Goal: Communication & Community: Share content

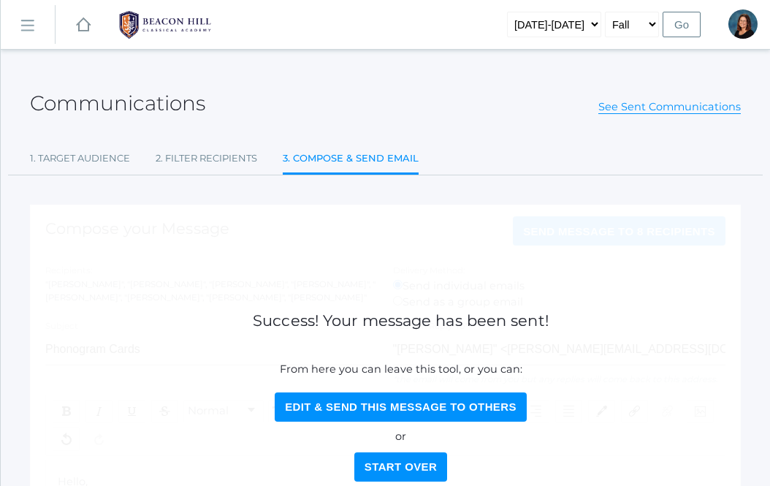
click at [26, 29] on rect at bounding box center [26, 26] width 23 height 23
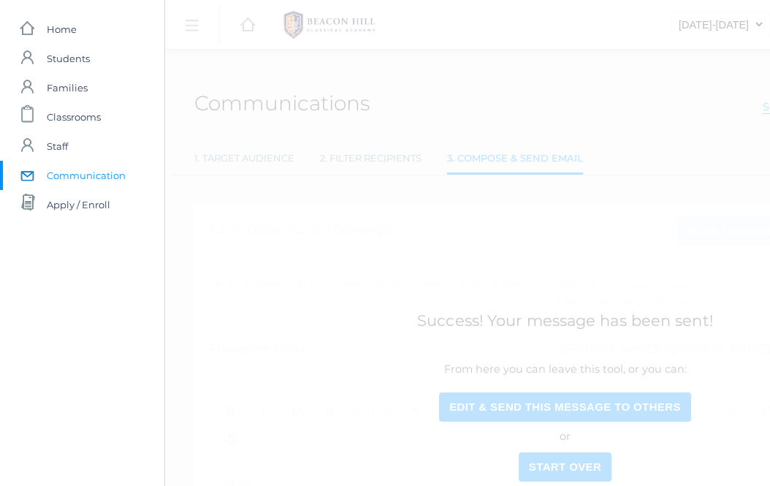
click at [50, 167] on span "Communication" at bounding box center [86, 175] width 79 height 29
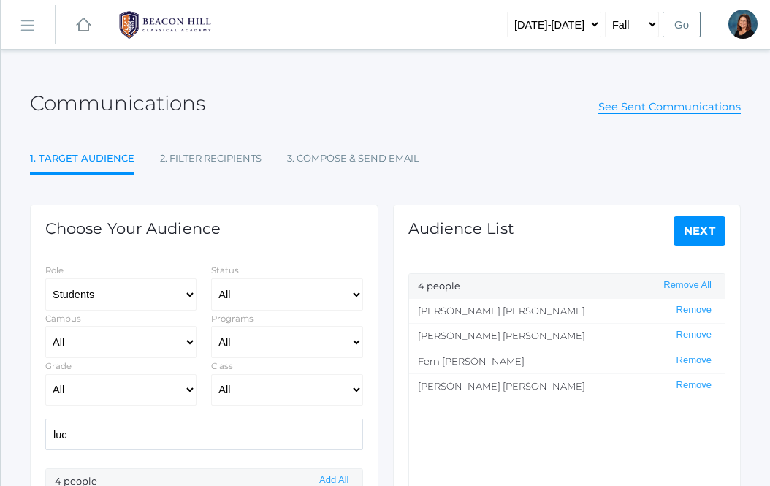
select select "Enrolled"
click at [50, 167] on link "1. Target Audience" at bounding box center [82, 159] width 105 height 31
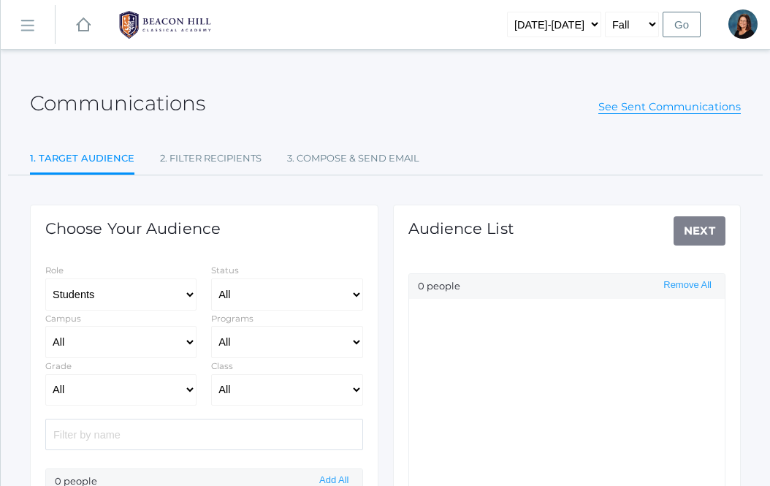
select select "Enrolled"
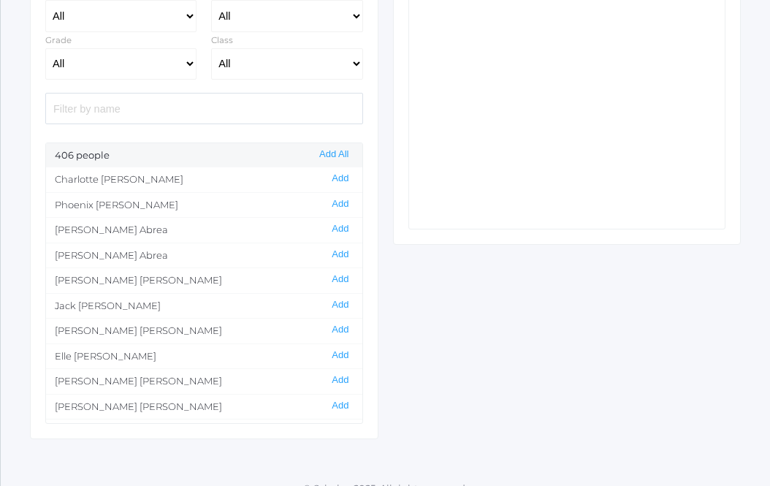
scroll to position [327, 0]
click at [248, 60] on select "All 01LA - First Grade [PERSON_NAME] 01LA - First Grade [PERSON_NAME] 02LA - Se…" at bounding box center [286, 64] width 151 height 32
select select "1958"
click at [211, 48] on select "All 01LA - First Grade [PERSON_NAME] 01LA - First Grade [PERSON_NAME] 02LA - Se…" at bounding box center [286, 64] width 151 height 32
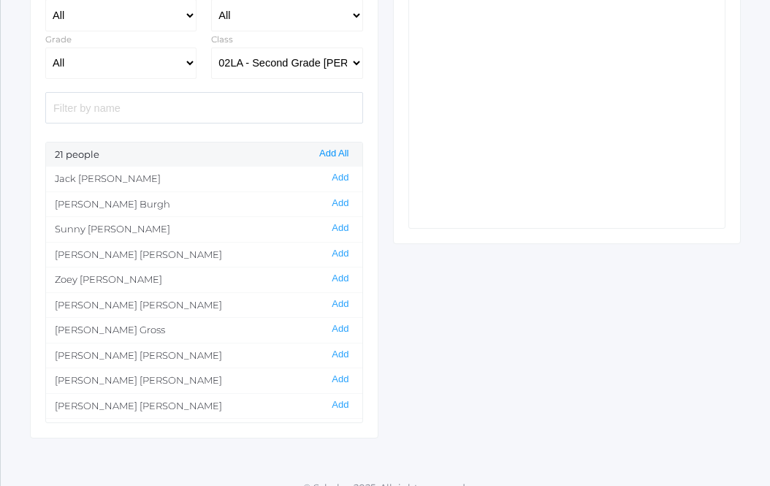
click at [325, 155] on button "Add All" at bounding box center [334, 154] width 38 height 12
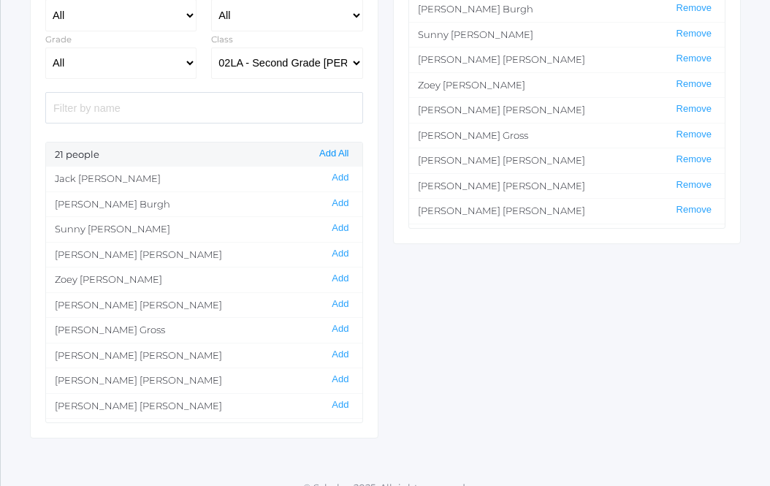
scroll to position [0, 0]
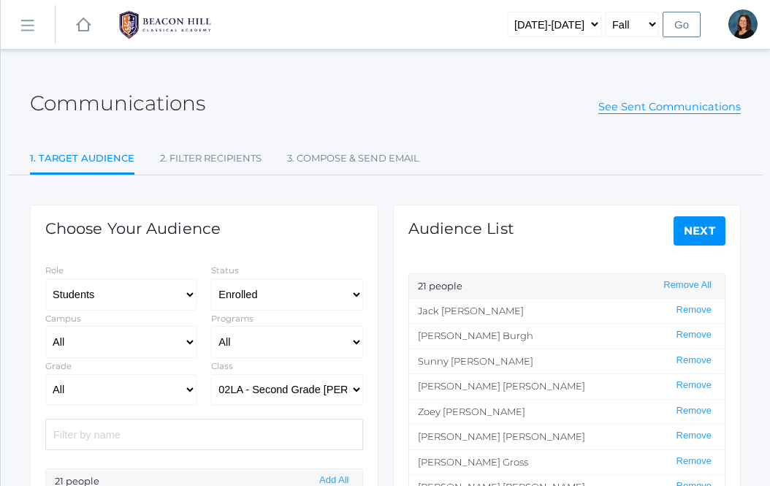
click at [698, 232] on link "Next" at bounding box center [700, 230] width 53 height 29
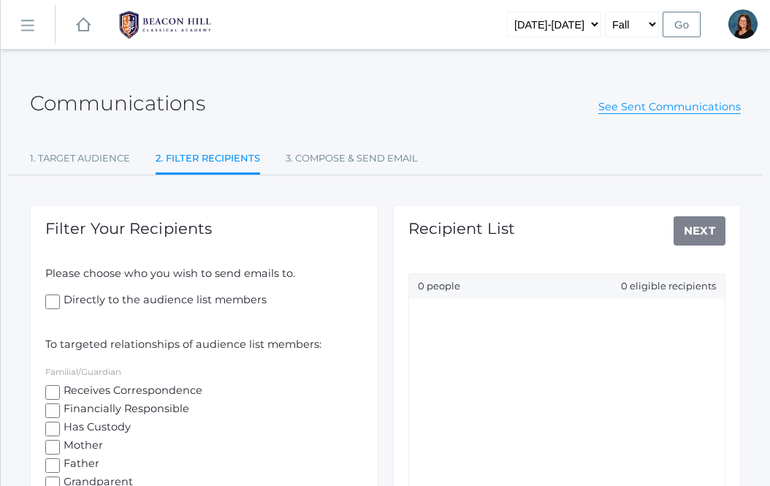
click at [50, 388] on input "Receives Correspondence" at bounding box center [52, 392] width 15 height 15
checkbox input "true"
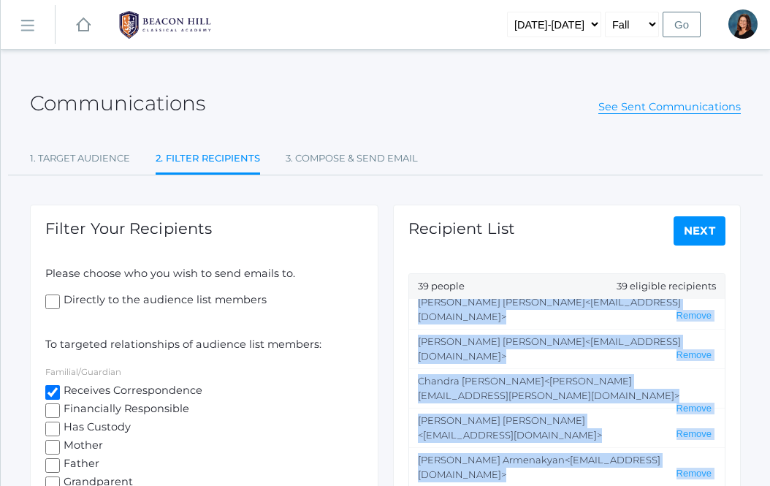
scroll to position [588, 0]
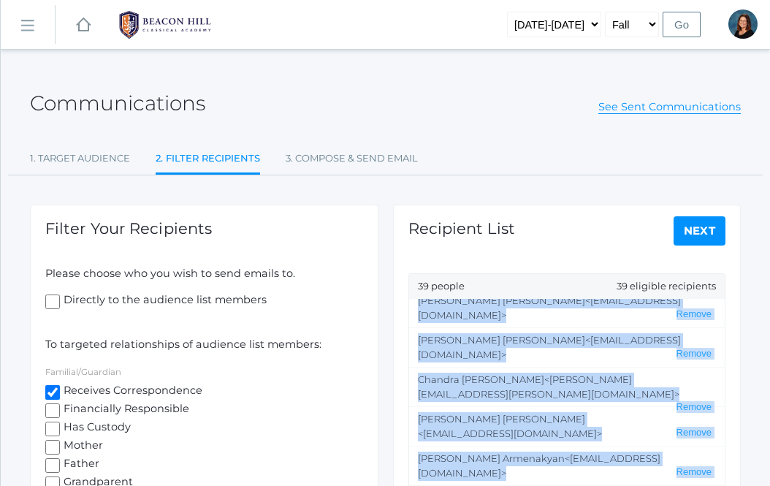
drag, startPoint x: 418, startPoint y: 312, endPoint x: 493, endPoint y: 454, distance: 160.2
click at [471, 440] on ul "[PERSON_NAME] <[EMAIL_ADDRESS][DOMAIN_NAME]> Remove [PERSON_NAME] <[EMAIL_ADDRE…" at bounding box center [567, 427] width 316 height 256
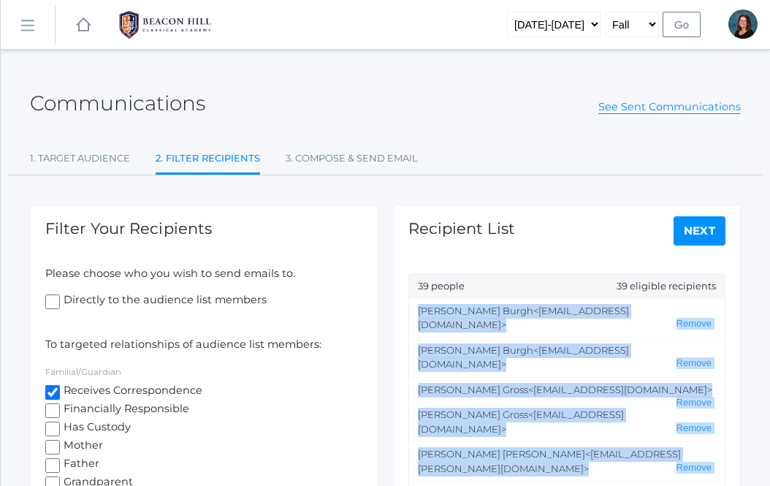
click at [415, 338] on li "[PERSON_NAME] <[EMAIL_ADDRESS][DOMAIN_NAME]> Remove" at bounding box center [567, 357] width 316 height 39
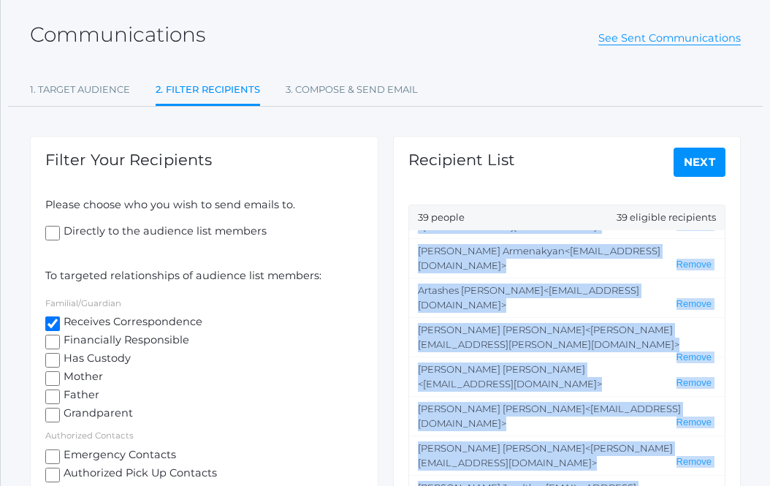
scroll to position [152, 0]
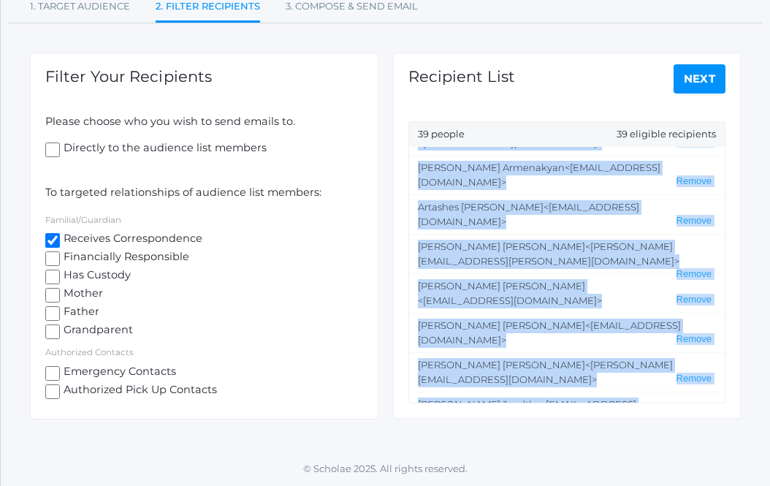
drag, startPoint x: 417, startPoint y: 310, endPoint x: 714, endPoint y: 396, distance: 309.0
click at [714, 396] on ul "[PERSON_NAME] <[EMAIL_ADDRESS][DOMAIN_NAME]> Remove [PERSON_NAME] <[EMAIL_ADDRE…" at bounding box center [567, 275] width 316 height 256
copy ul "[PERSON_NAME] <[EMAIL_ADDRESS][DOMAIN_NAME]> Remove [PERSON_NAME] <[EMAIL_ADDRE…"
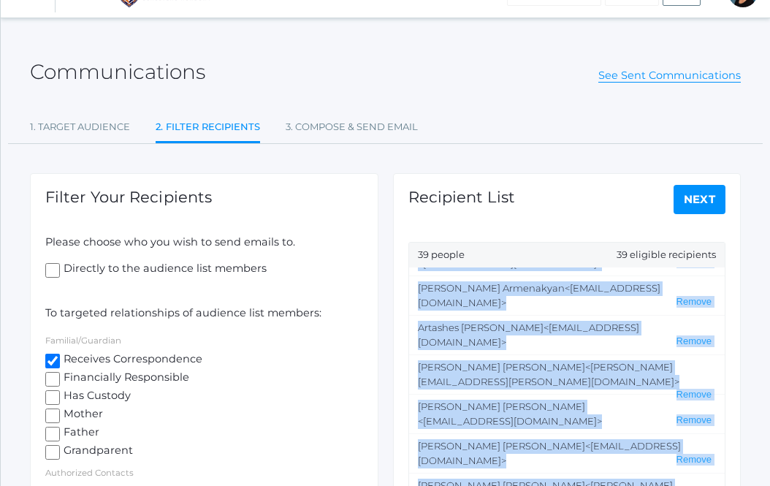
scroll to position [0, 0]
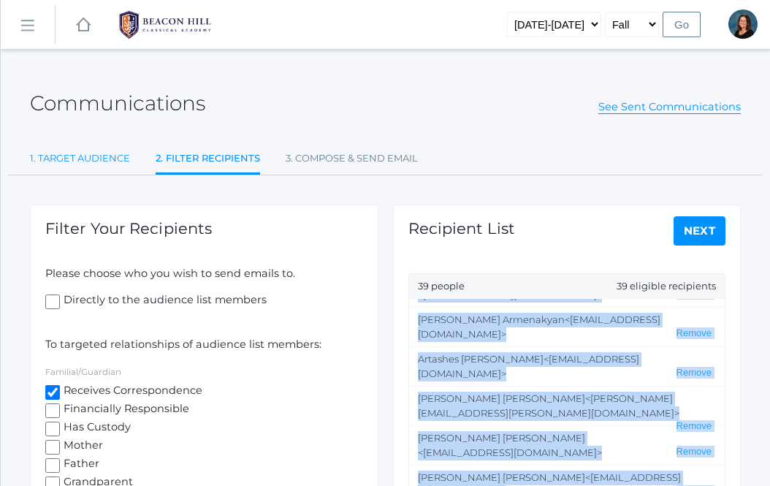
click at [67, 151] on link "1. Target Audience" at bounding box center [80, 158] width 100 height 29
select select "Enrolled"
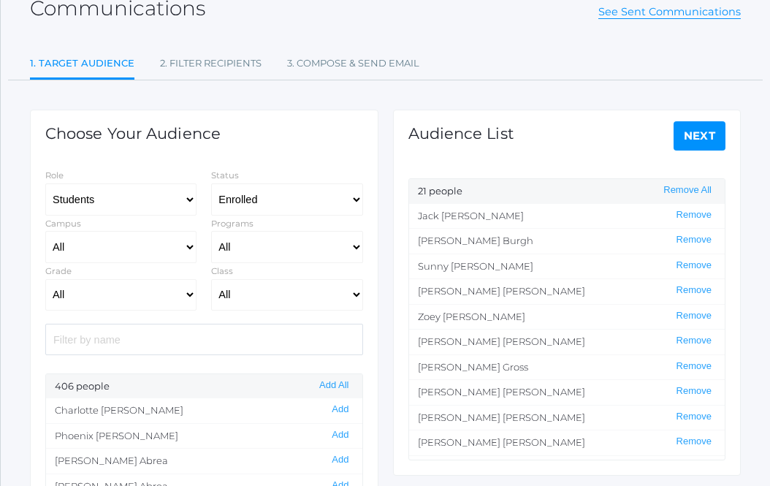
scroll to position [96, 0]
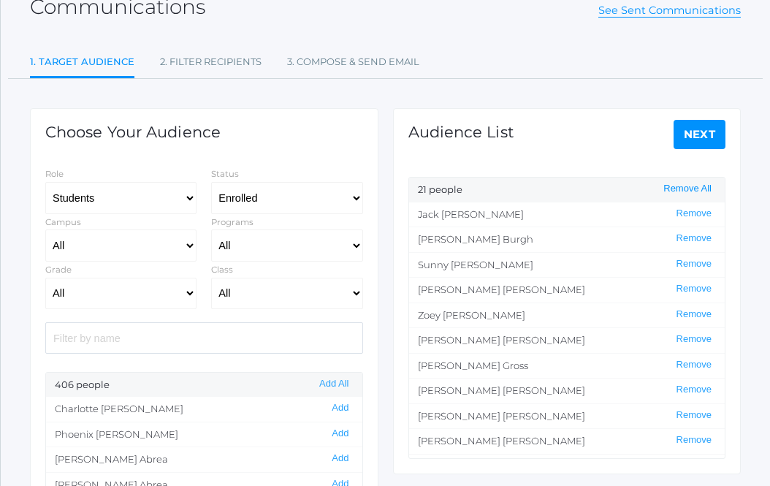
click at [685, 188] on button "Remove All" at bounding box center [687, 189] width 57 height 12
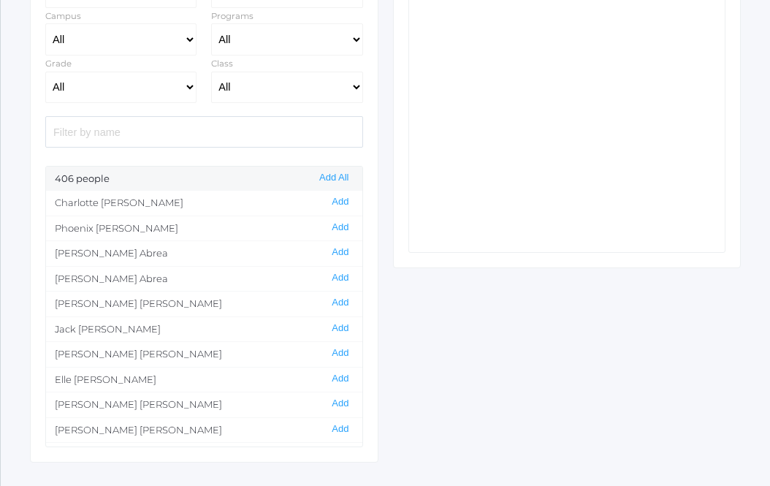
scroll to position [307, 0]
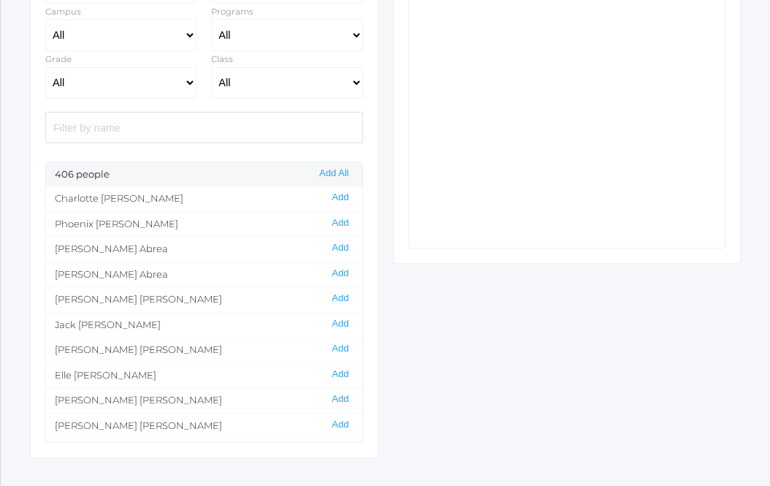
click at [186, 137] on input "search" at bounding box center [204, 127] width 318 height 31
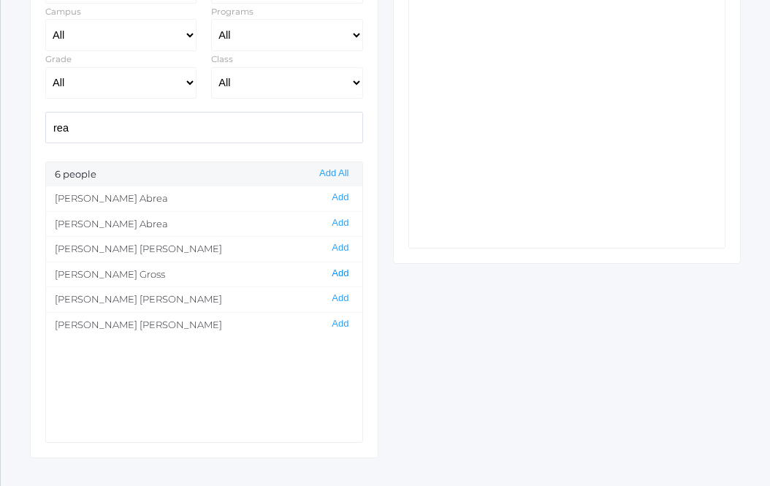
click at [336, 278] on button "Add" at bounding box center [340, 273] width 26 height 12
click at [243, 131] on input "rea" at bounding box center [204, 127] width 318 height 31
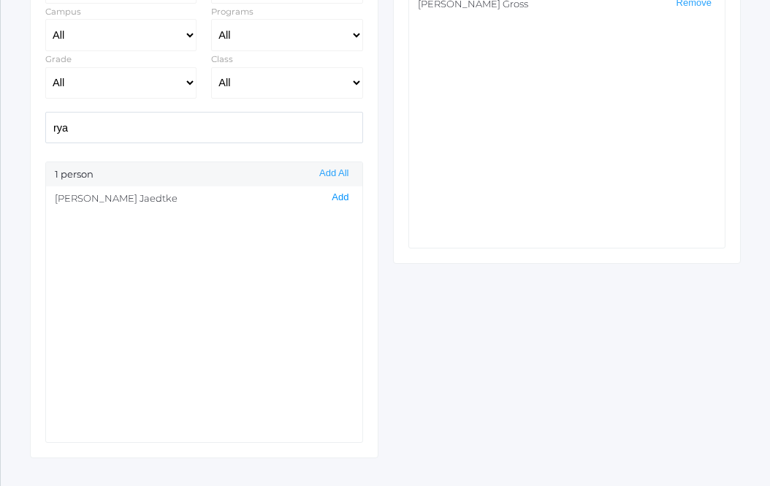
type input "rya"
click at [335, 198] on button "Add" at bounding box center [340, 197] width 26 height 12
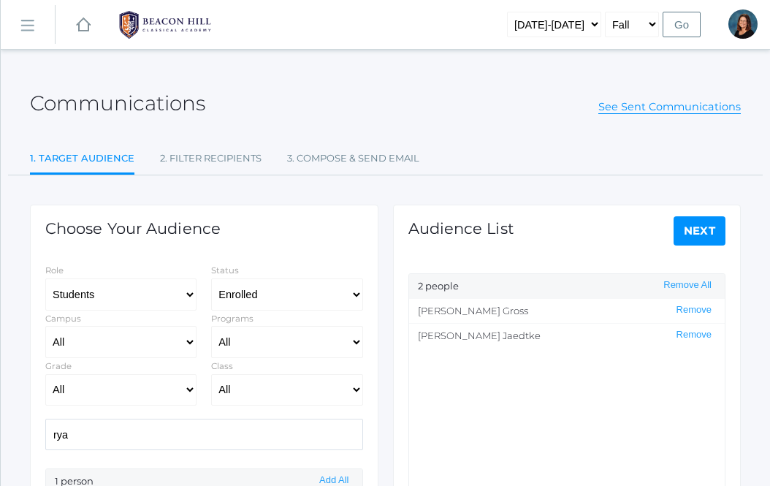
click at [688, 222] on link "Next" at bounding box center [700, 230] width 53 height 29
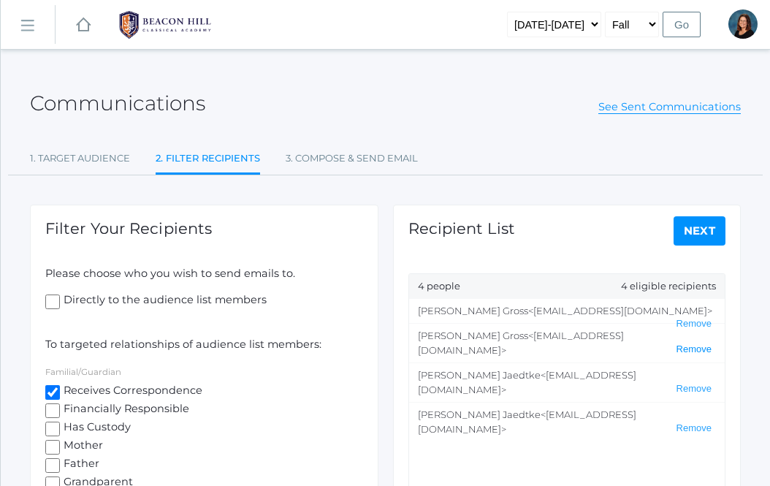
click at [693, 344] on button "Remove" at bounding box center [694, 350] width 44 height 12
click at [691, 422] on button "Remove" at bounding box center [694, 428] width 44 height 12
click at [707, 219] on link "Next" at bounding box center [700, 230] width 53 height 29
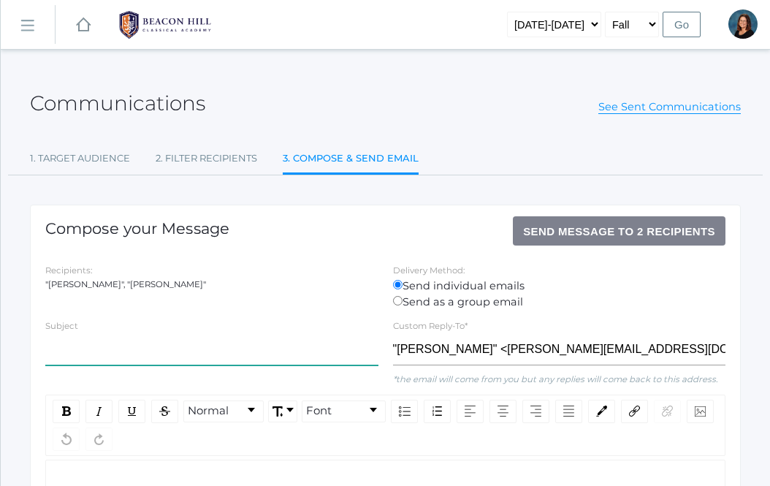
click at [201, 362] on input "text" at bounding box center [211, 349] width 333 height 32
type input "l"
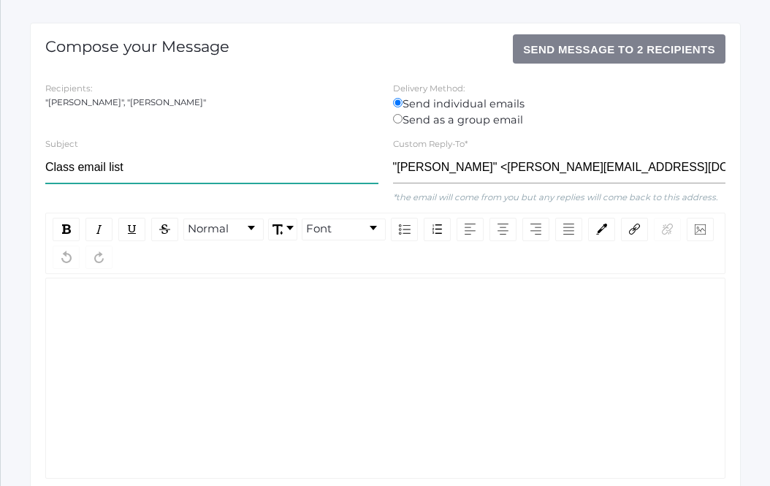
scroll to position [187, 0]
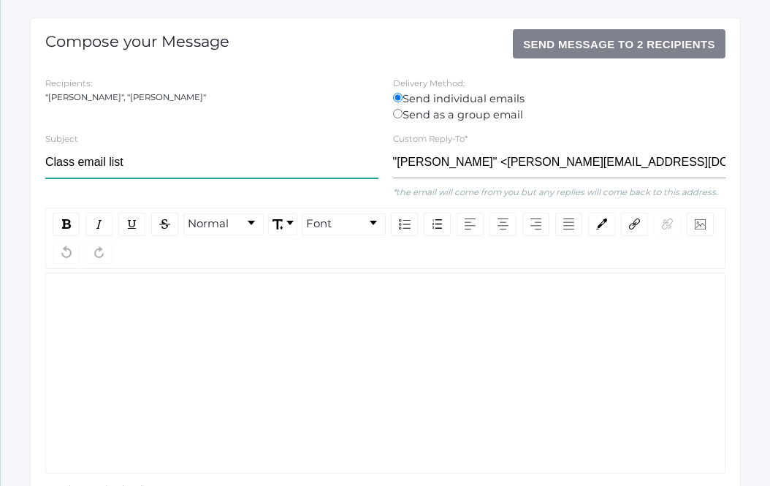
type input "Class email list"
click at [164, 382] on div "rdw-wrapper" at bounding box center [385, 373] width 680 height 201
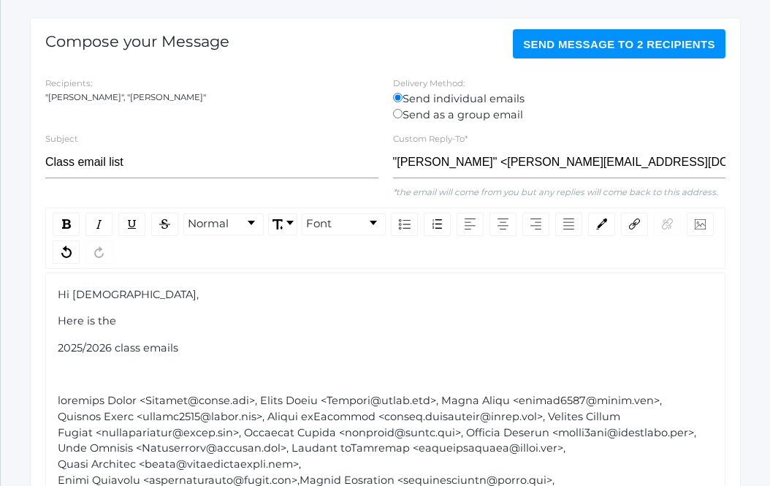
click at [60, 348] on span "2025/2026 class emails" at bounding box center [118, 347] width 121 height 13
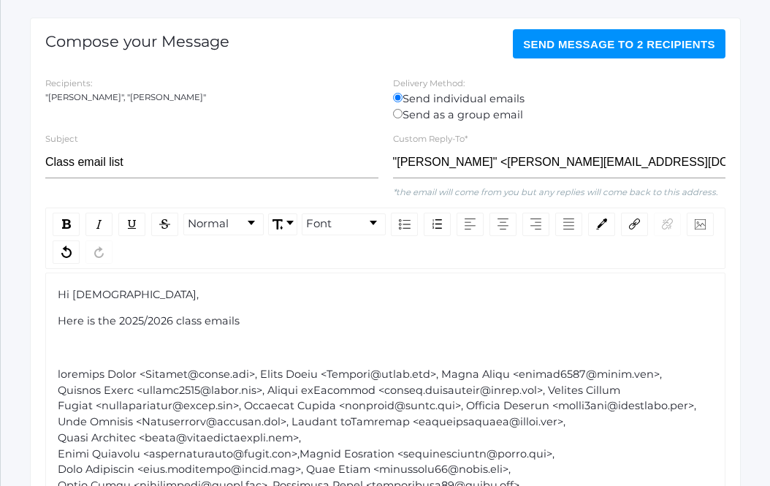
click at [252, 323] on div "Here is the 2025/2026 class emails" at bounding box center [386, 322] width 657 height 16
click at [94, 322] on span "Here is the 2025/2026 class emails." at bounding box center [150, 320] width 184 height 13
click at [267, 319] on div "Here are the 2025/2026 class emails." at bounding box center [386, 322] width 657 height 16
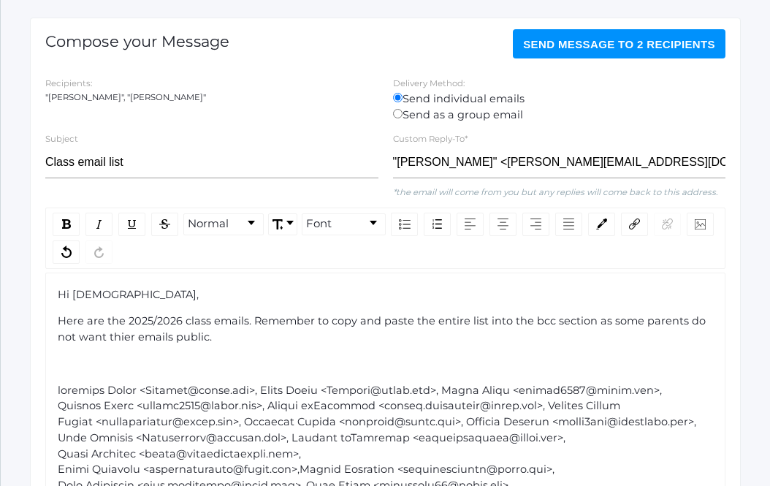
click at [129, 338] on span "Here are the 2025/2026 class emails. Remember to copy and paste the entire list…" at bounding box center [383, 328] width 651 height 29
click at [229, 338] on div "Here are the 2025/2026 class emails. Remember to copy and paste the entire list…" at bounding box center [386, 330] width 657 height 32
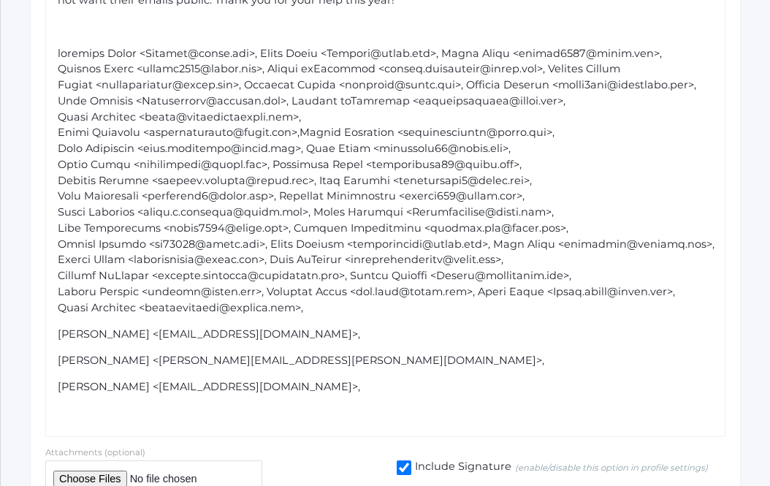
scroll to position [608, 0]
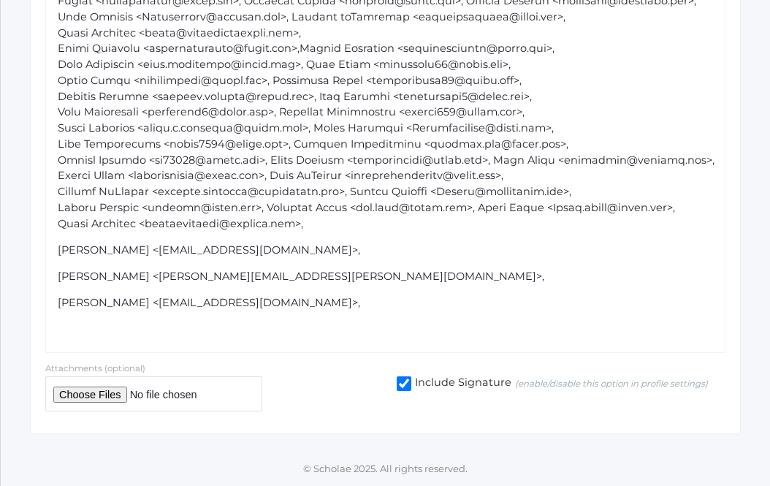
click at [59, 252] on span "[PERSON_NAME] <[EMAIL_ADDRESS][DOMAIN_NAME]>," at bounding box center [209, 249] width 303 height 13
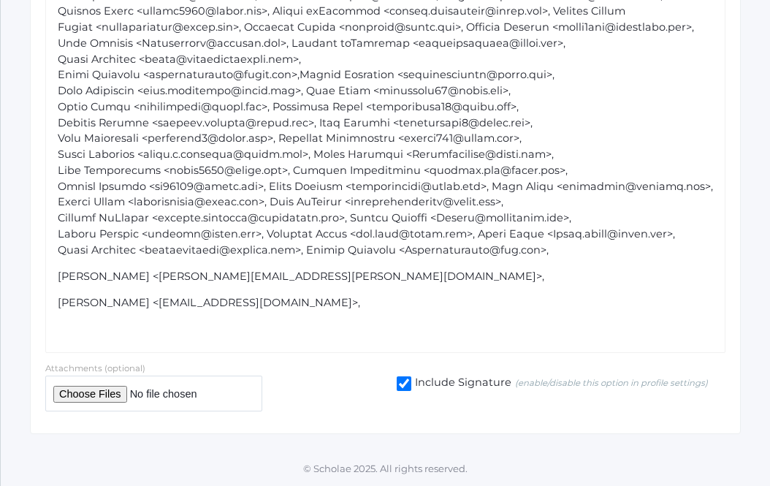
click at [58, 276] on span "[PERSON_NAME] <[PERSON_NAME][EMAIL_ADDRESS][PERSON_NAME][DOMAIN_NAME]>," at bounding box center [301, 276] width 487 height 13
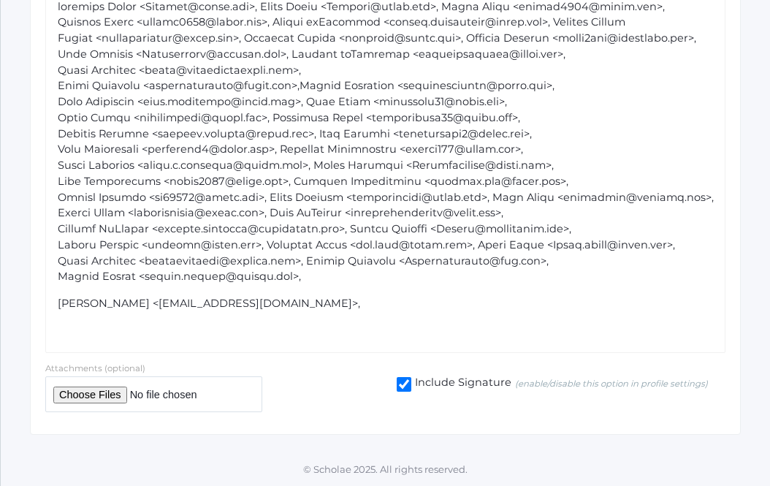
click at [59, 305] on span "[PERSON_NAME] <[EMAIL_ADDRESS][DOMAIN_NAME]>," at bounding box center [209, 303] width 303 height 13
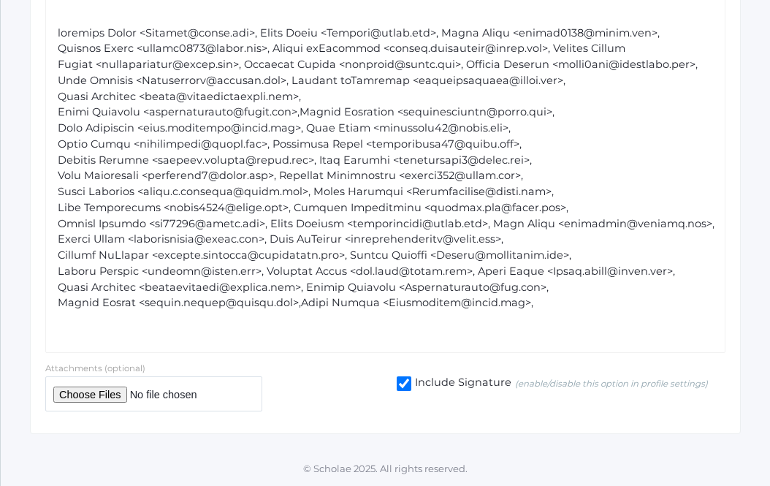
scroll to position [560, 0]
click at [330, 303] on div "rdw-editor" at bounding box center [386, 169] width 657 height 286
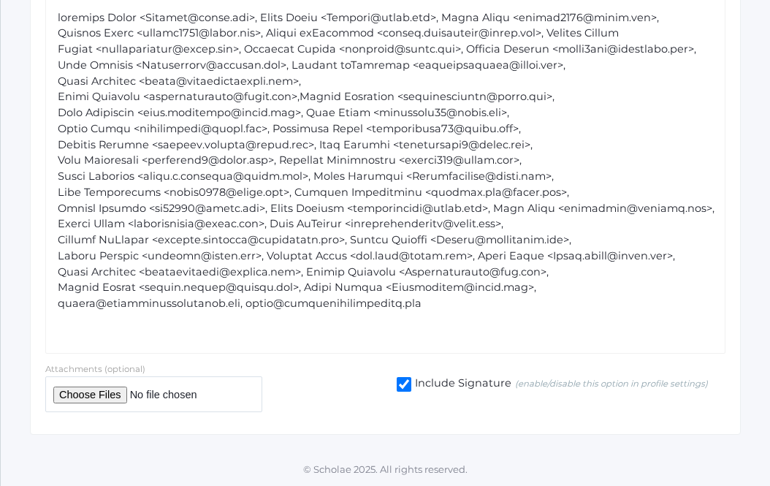
click at [368, 244] on span "rdw-editor" at bounding box center [388, 161] width 660 height 300
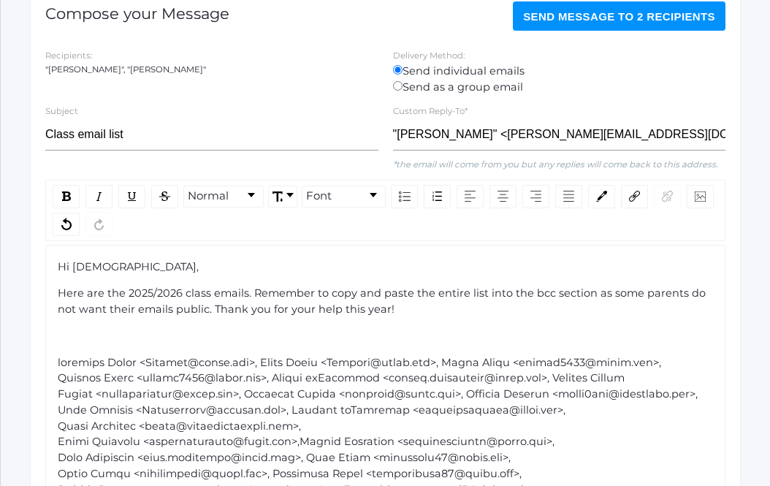
scroll to position [210, 0]
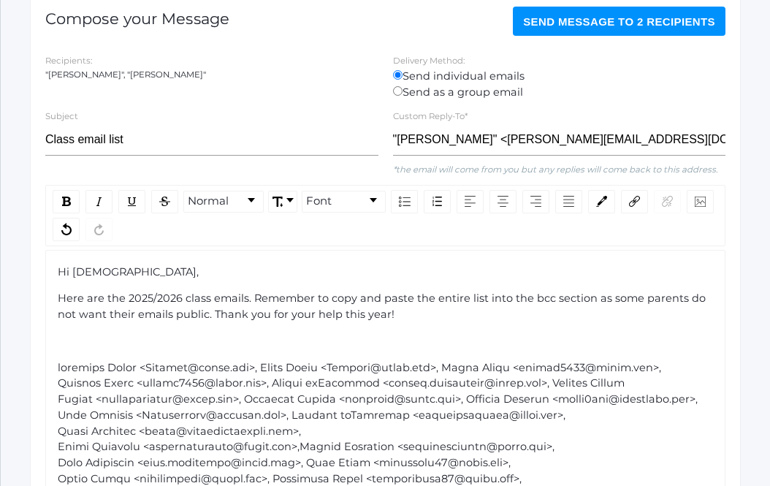
click at [528, 301] on span "Here are the 2025/2026 class emails. Remember to copy and paste the entire list…" at bounding box center [383, 306] width 651 height 29
click at [549, 301] on span "Here are the 2025/2026 class emails. Remember to copy and paste the entire list…" at bounding box center [385, 306] width 655 height 29
click at [658, 24] on span "Send Message to 2 recipients" at bounding box center [619, 21] width 192 height 12
